Goal: Check status: Check status

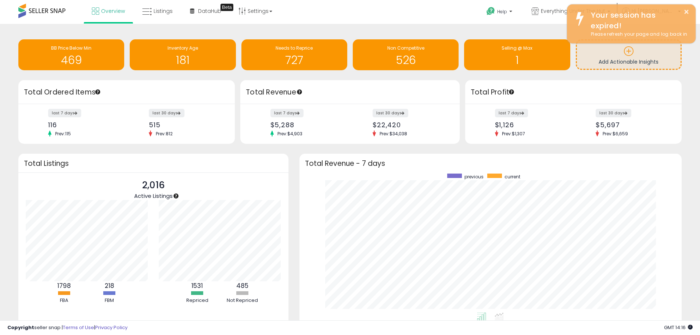
scroll to position [139, 368]
